Goal: Use online tool/utility: Utilize a website feature to perform a specific function

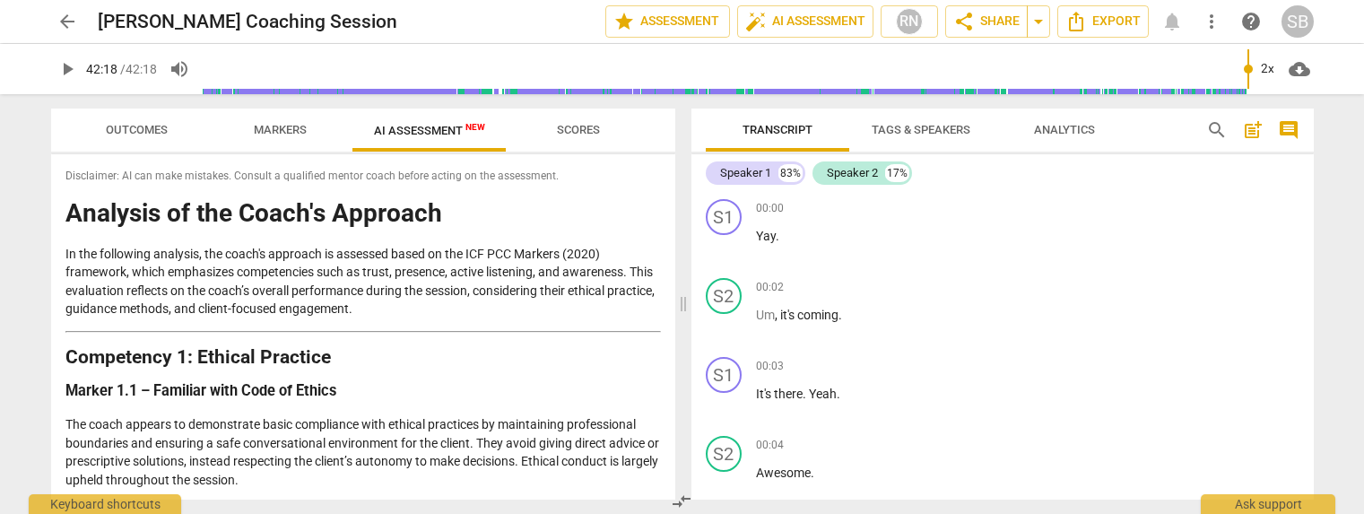
scroll to position [21855, 0]
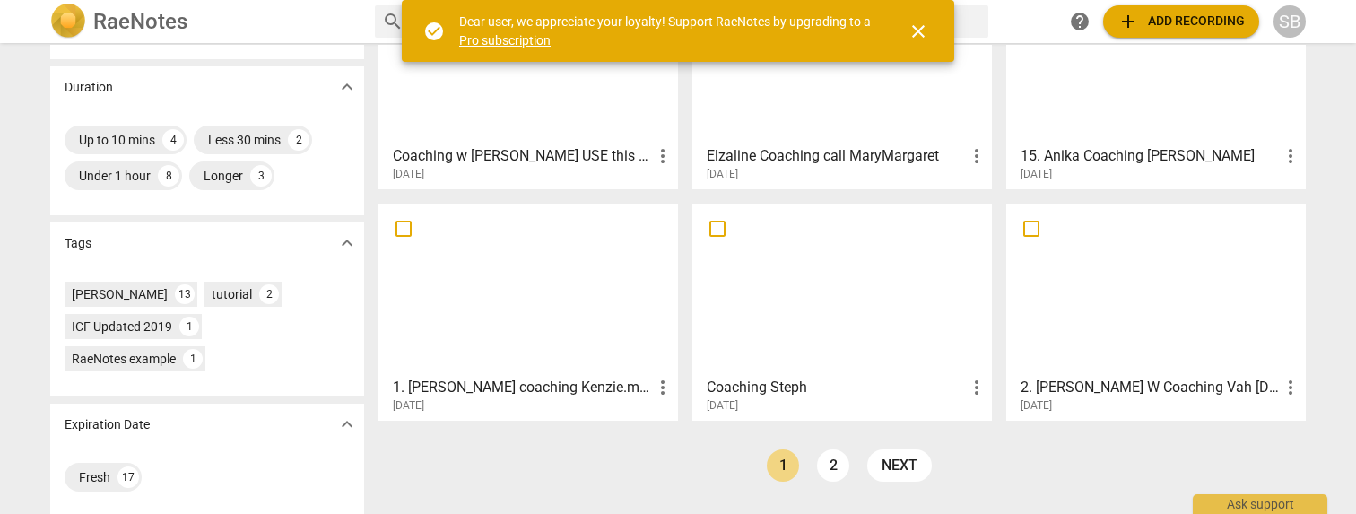
scroll to position [395, 0]
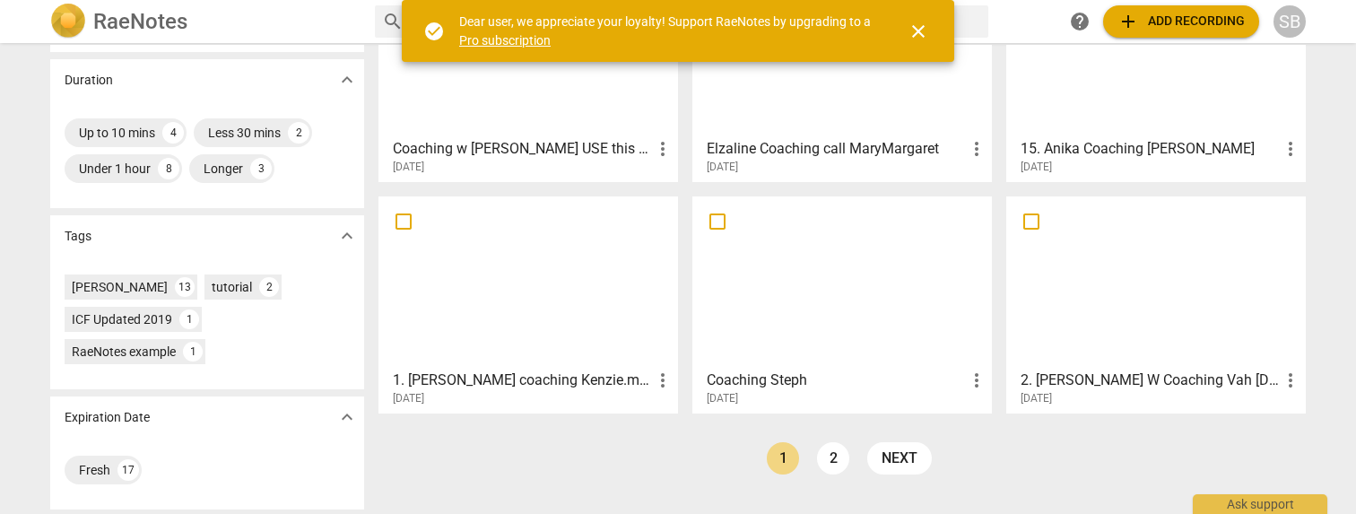
click at [532, 286] on div at bounding box center [528, 282] width 287 height 159
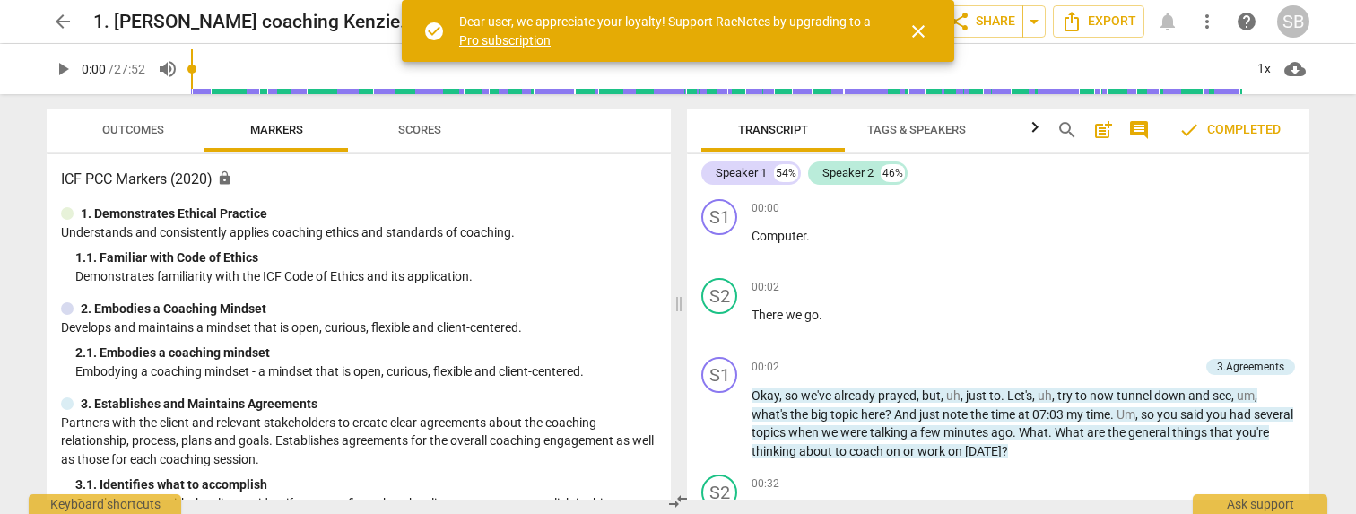
click at [921, 30] on span "close" at bounding box center [919, 32] width 22 height 22
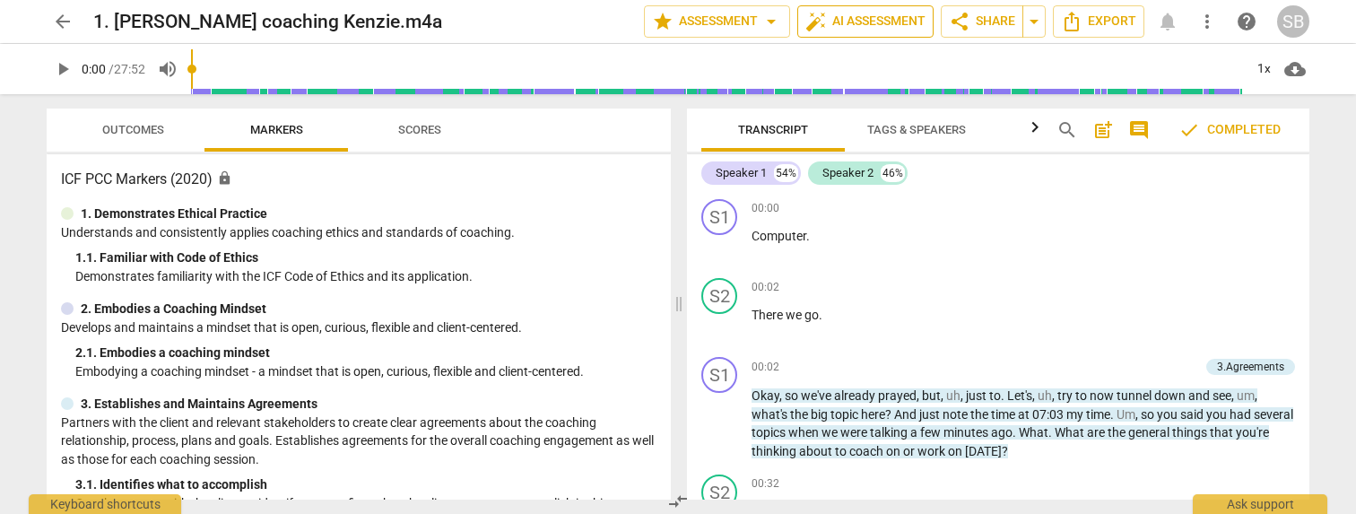
click at [837, 17] on span "auto_fix_high AI Assessment" at bounding box center [866, 22] width 120 height 22
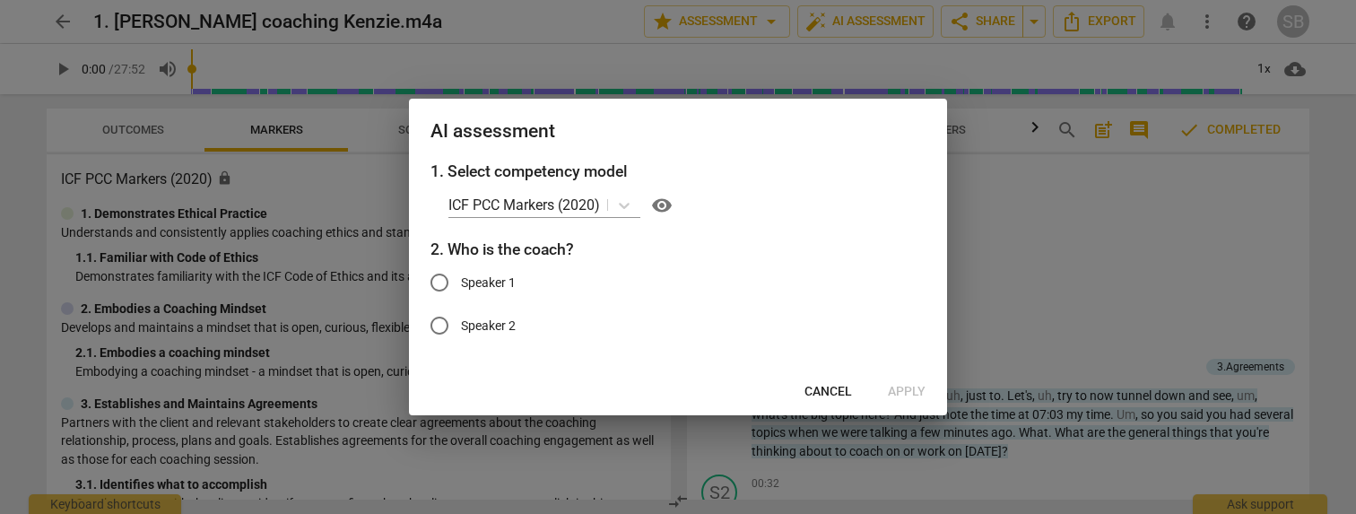
click at [477, 292] on label "Speaker 1" at bounding box center [664, 282] width 493 height 43
click at [461, 292] on input "Speaker 1" at bounding box center [439, 282] width 43 height 43
radio input "true"
click at [839, 393] on span "Cancel" at bounding box center [829, 392] width 48 height 18
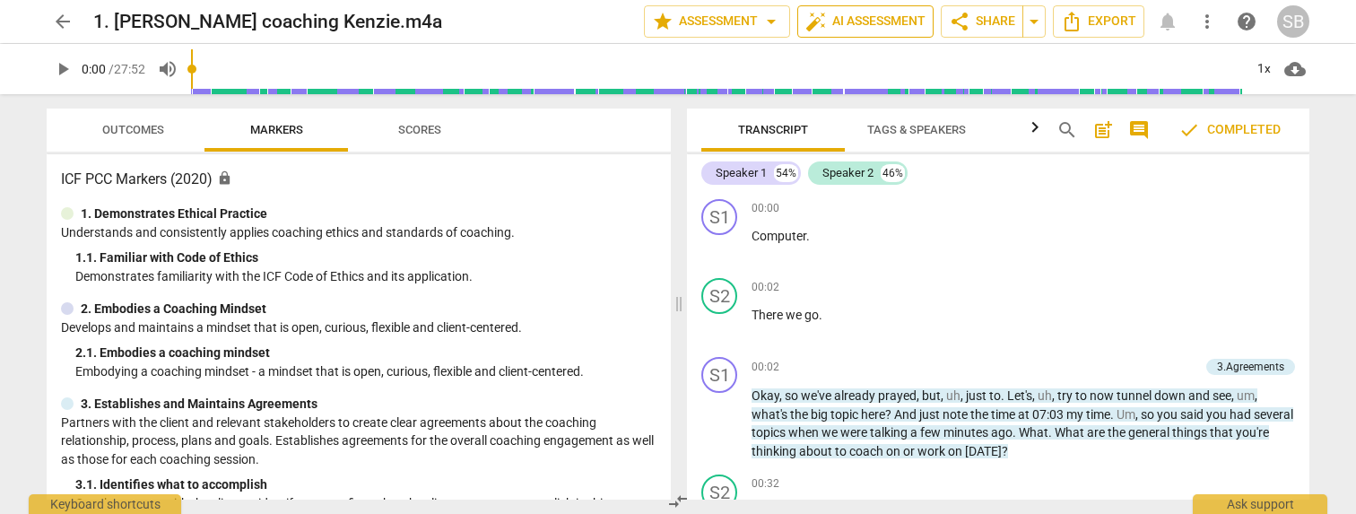
click at [843, 21] on span "auto_fix_high AI Assessment" at bounding box center [866, 22] width 120 height 22
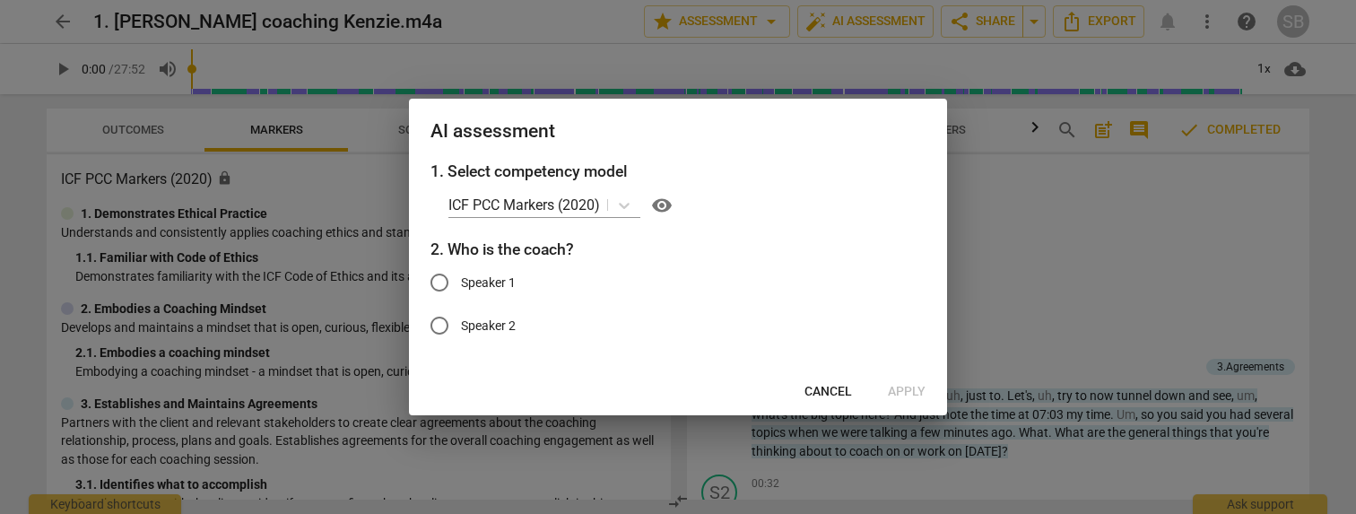
click at [476, 324] on span "Speaker 2" at bounding box center [488, 326] width 55 height 19
click at [461, 324] on input "Speaker 2" at bounding box center [439, 325] width 43 height 43
radio input "true"
click at [895, 391] on span "Apply" at bounding box center [907, 392] width 38 height 18
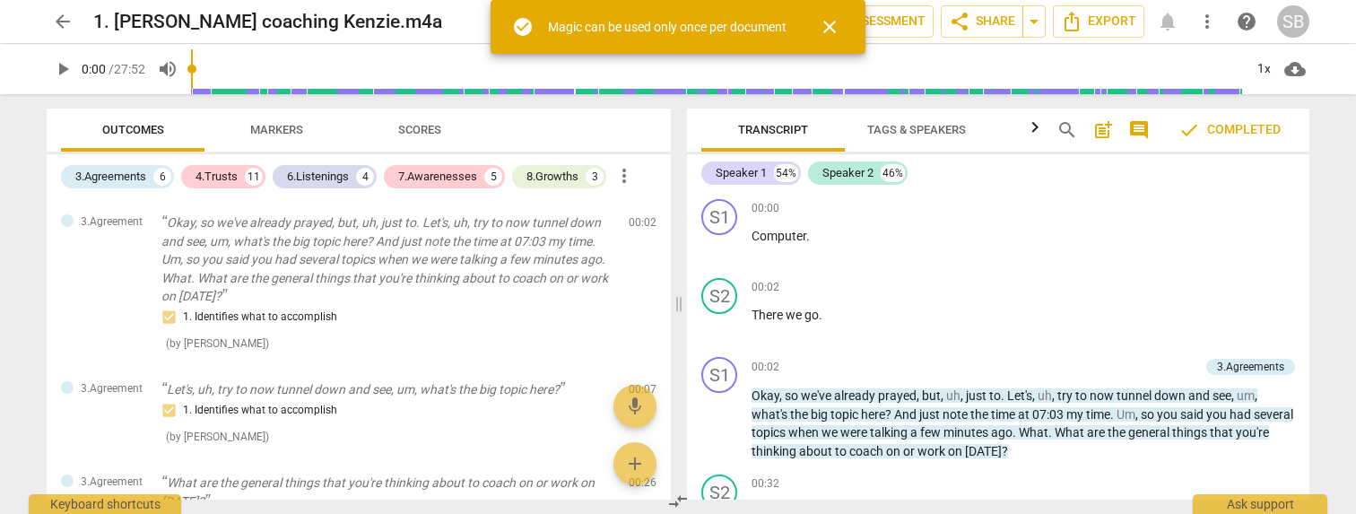
click at [840, 28] on span "close" at bounding box center [830, 27] width 22 height 22
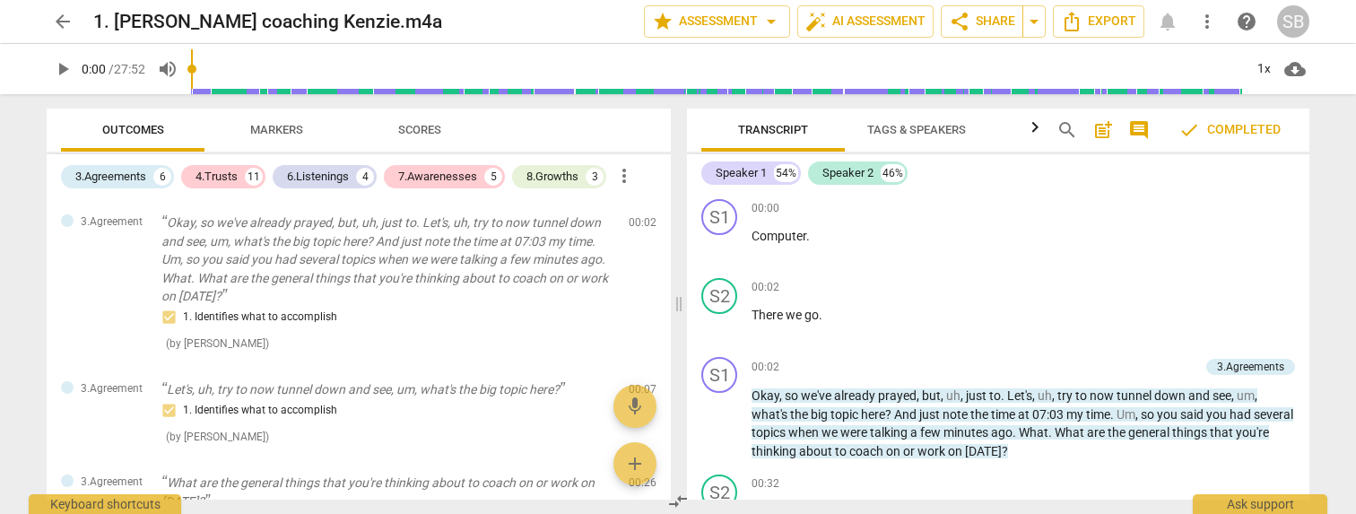
click at [282, 137] on span "Markers" at bounding box center [277, 130] width 96 height 24
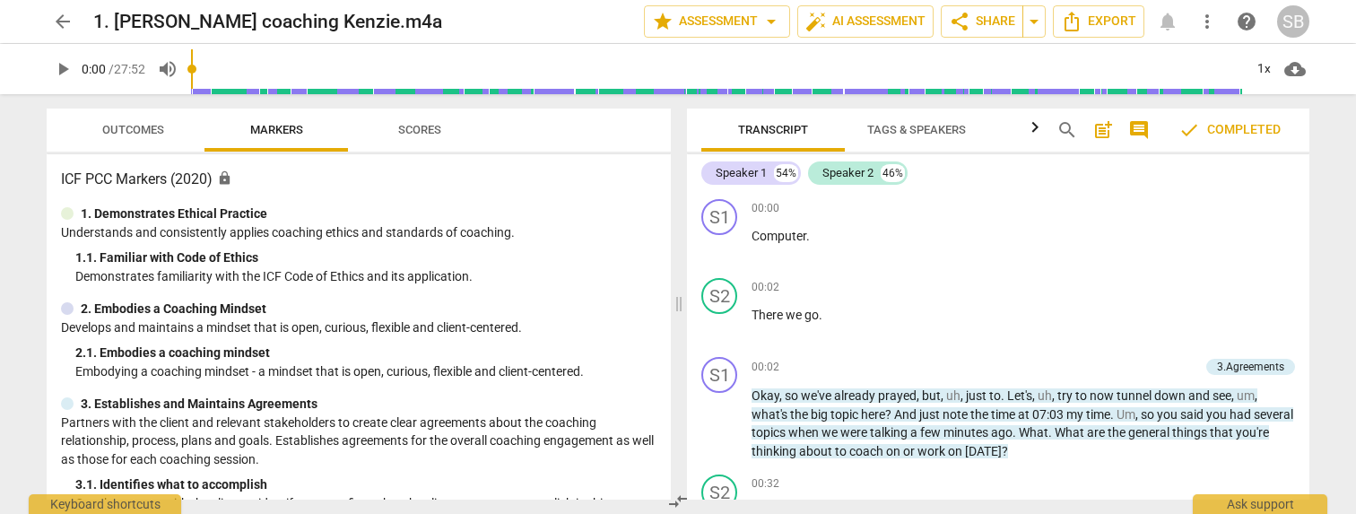
click at [175, 132] on span "Outcomes" at bounding box center [133, 130] width 105 height 24
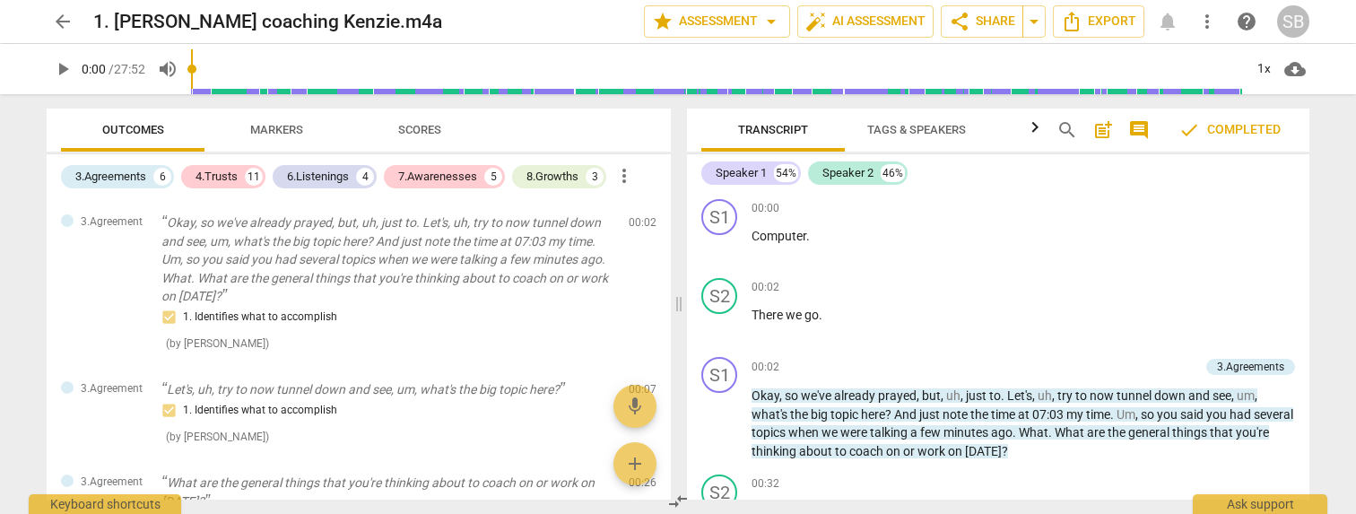
click at [414, 139] on span "Scores" at bounding box center [420, 130] width 86 height 24
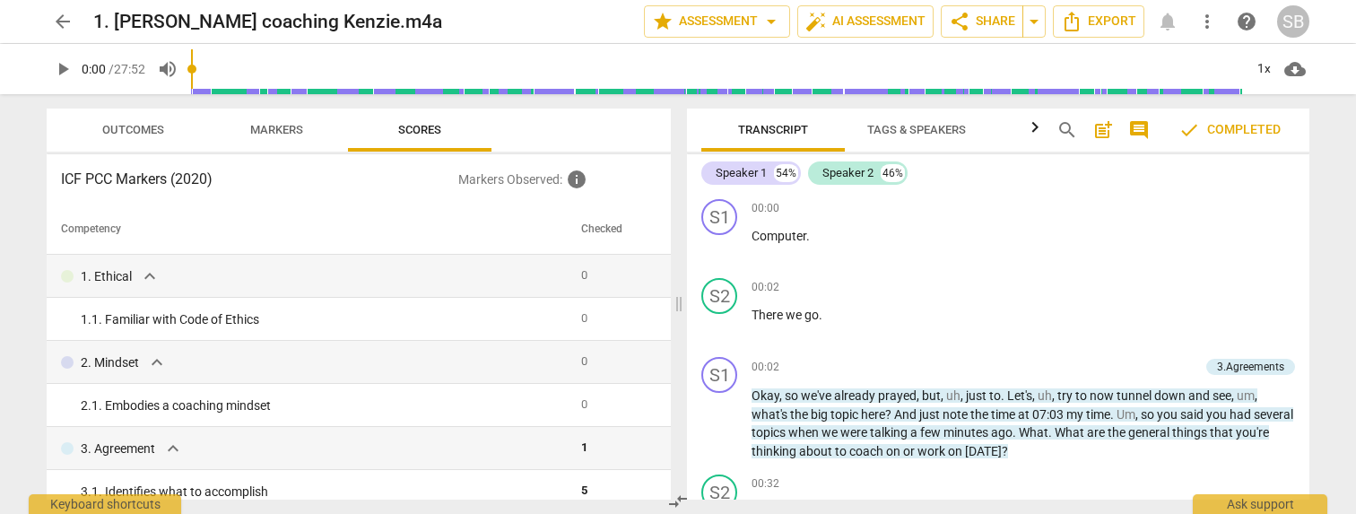
click at [293, 128] on span "Markers" at bounding box center [276, 129] width 53 height 13
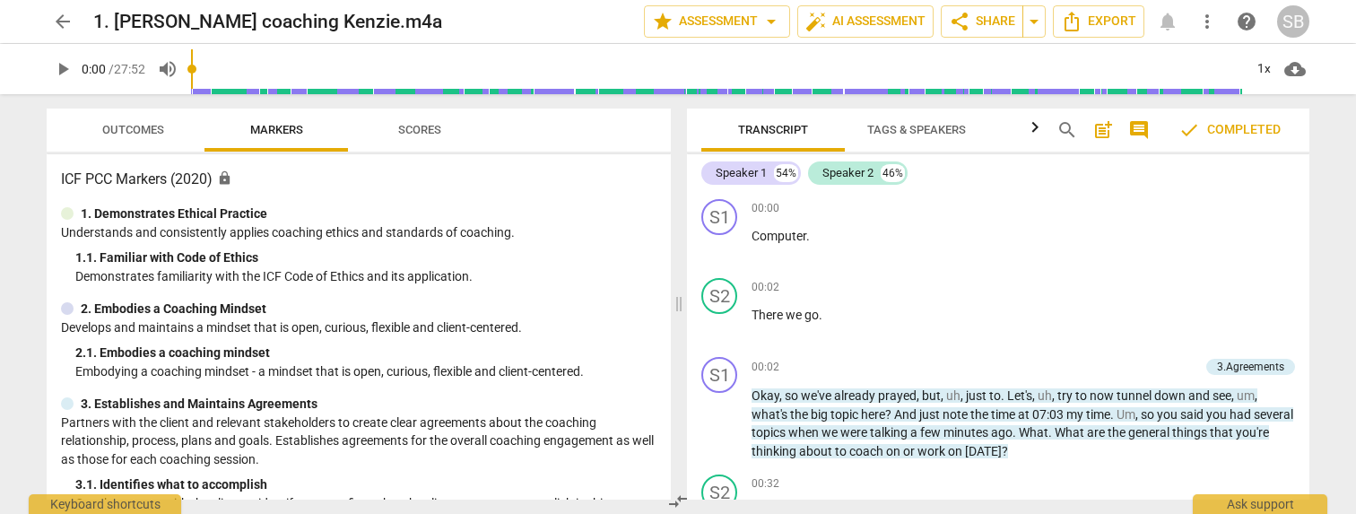
click at [155, 124] on span "Outcomes" at bounding box center [133, 129] width 62 height 13
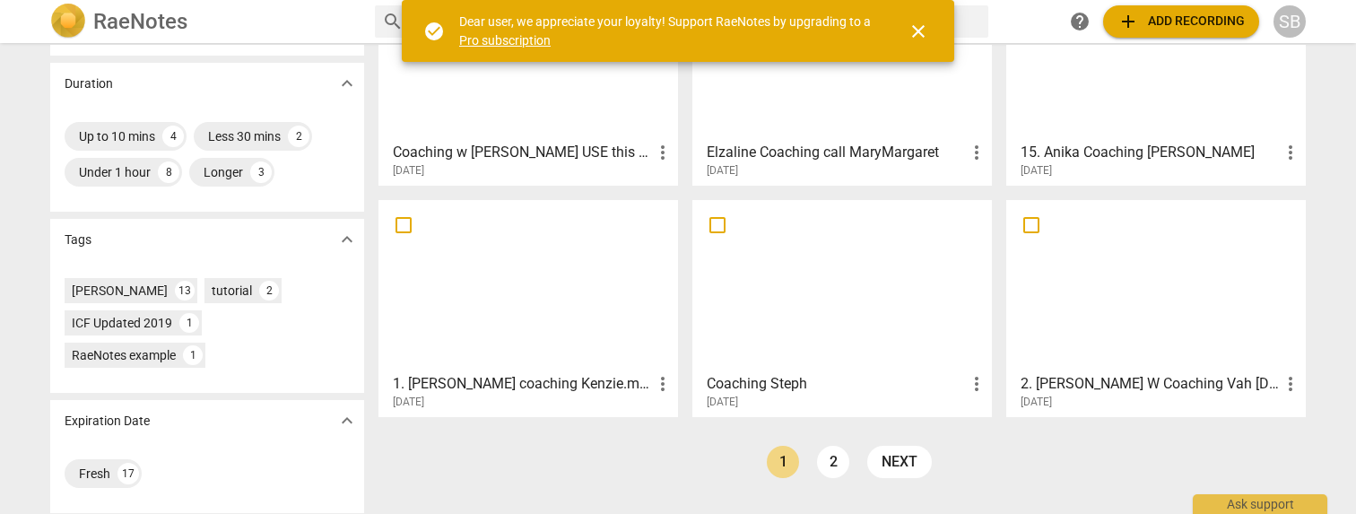
scroll to position [397, 0]
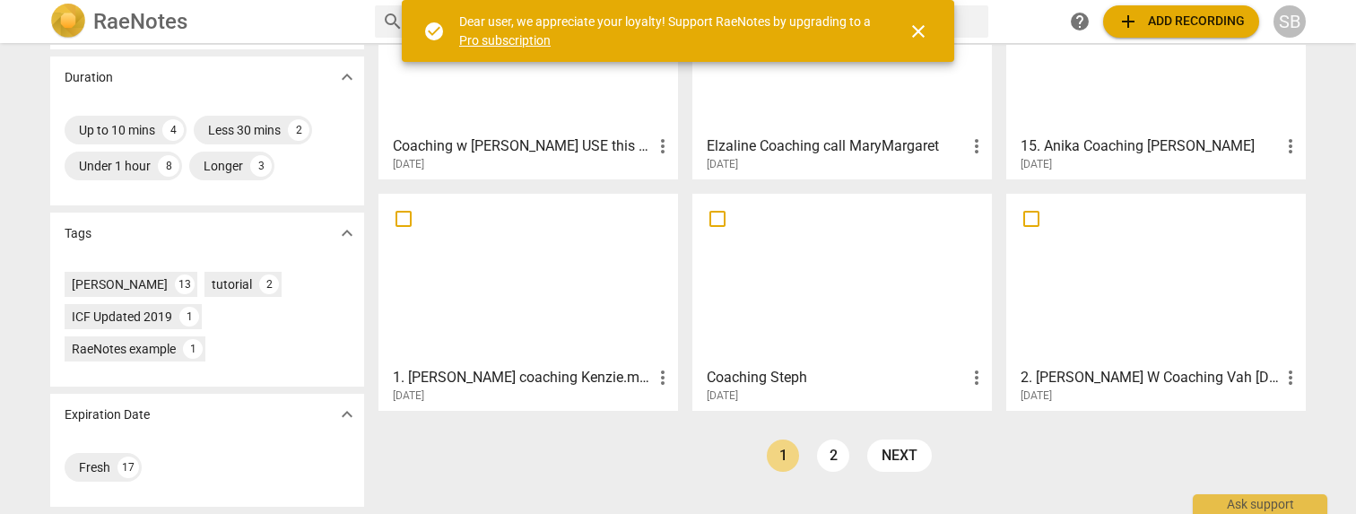
click at [572, 336] on div at bounding box center [528, 279] width 287 height 159
